Goal: Task Accomplishment & Management: Complete application form

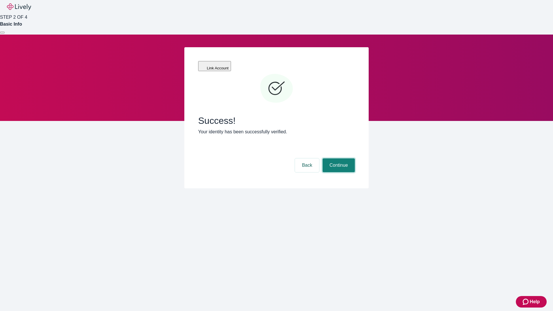
click at [338, 158] on button "Continue" at bounding box center [339, 165] width 32 height 14
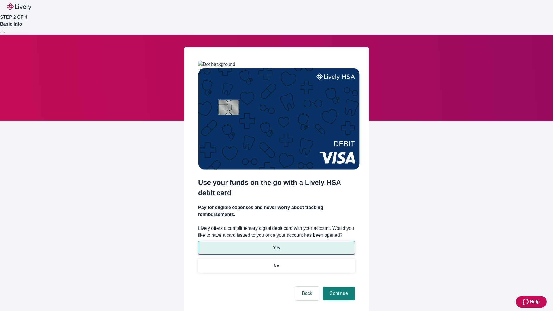
click at [276, 245] on p "Yes" at bounding box center [276, 248] width 7 height 6
click at [338, 287] on button "Continue" at bounding box center [339, 294] width 32 height 14
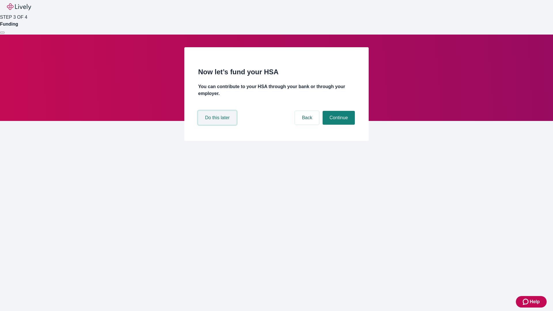
click at [218, 125] on button "Do this later" at bounding box center [217, 118] width 38 height 14
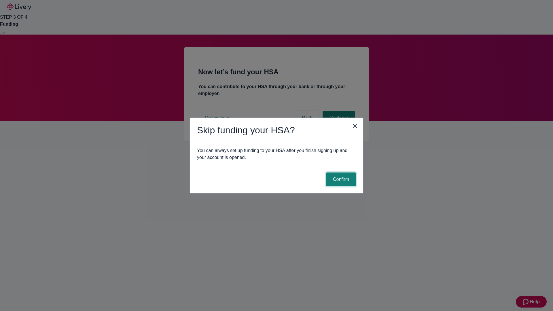
click at [340, 179] on button "Confirm" at bounding box center [341, 180] width 30 height 14
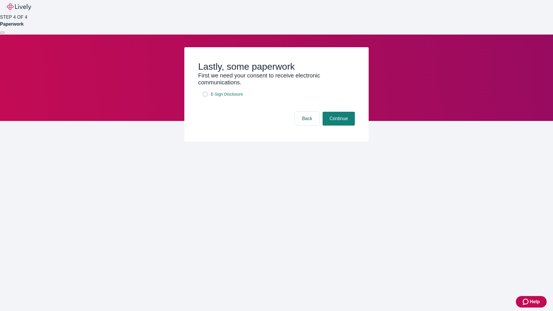
click at [205, 96] on input "E-Sign Disclosure" at bounding box center [205, 94] width 5 height 5
checkbox input "true"
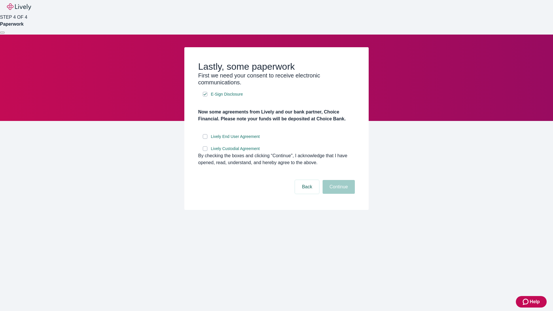
click at [205, 139] on input "Lively End User Agreement" at bounding box center [205, 136] width 5 height 5
checkbox input "true"
click at [205, 151] on input "Lively Custodial Agreement" at bounding box center [205, 148] width 5 height 5
checkbox input "true"
click at [338, 194] on button "Continue" at bounding box center [339, 187] width 32 height 14
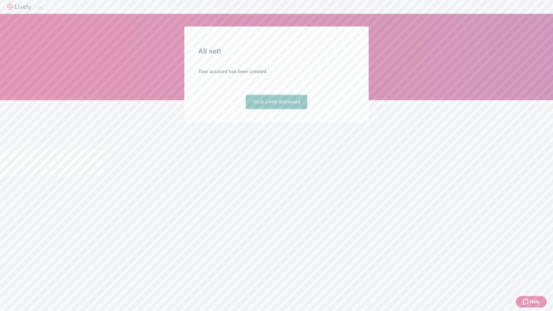
click at [276, 109] on link "Go to Lively dashboard" at bounding box center [276, 102] width 61 height 14
